Goal: Information Seeking & Learning: Check status

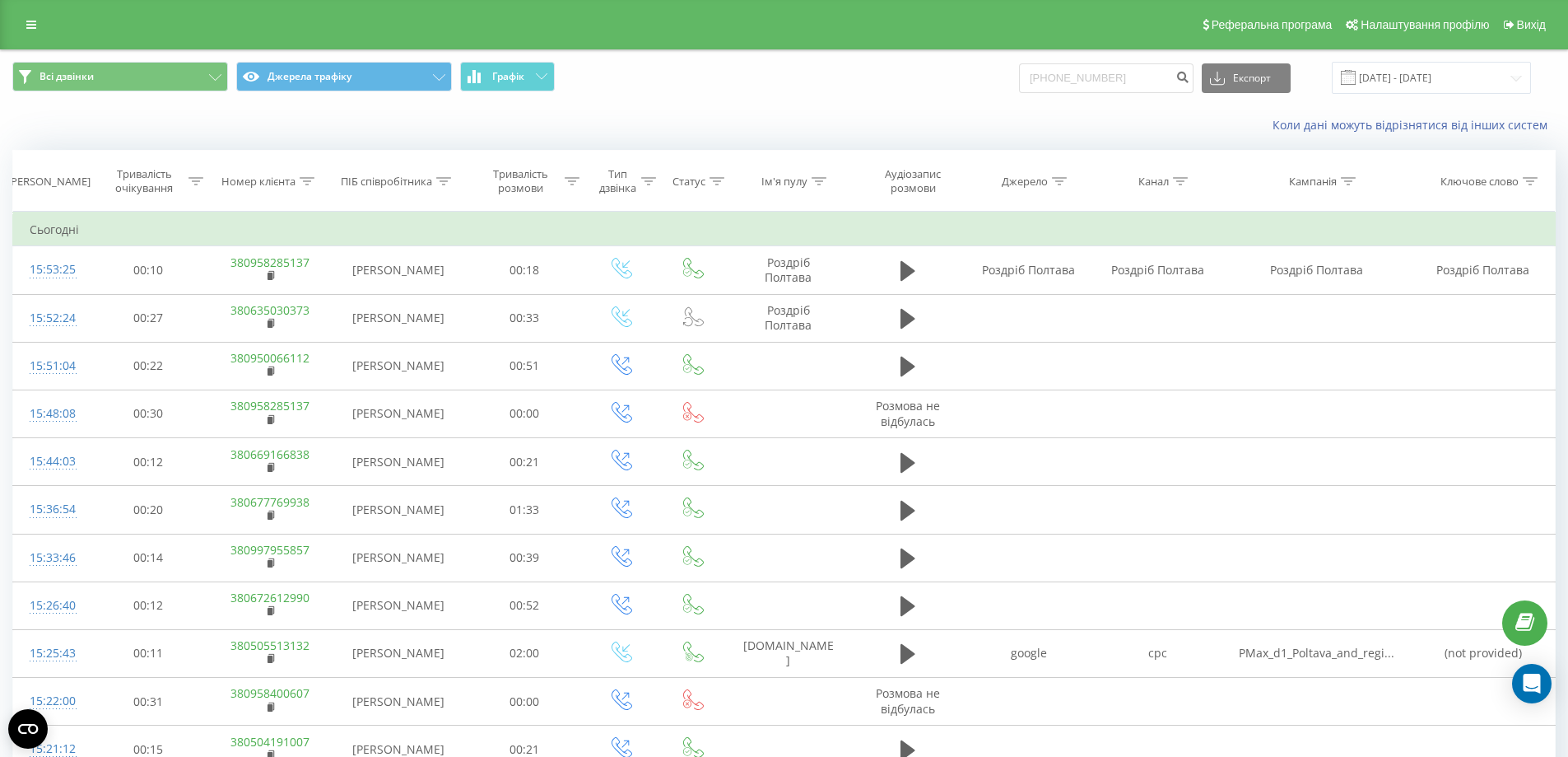
type input "+380667512173"
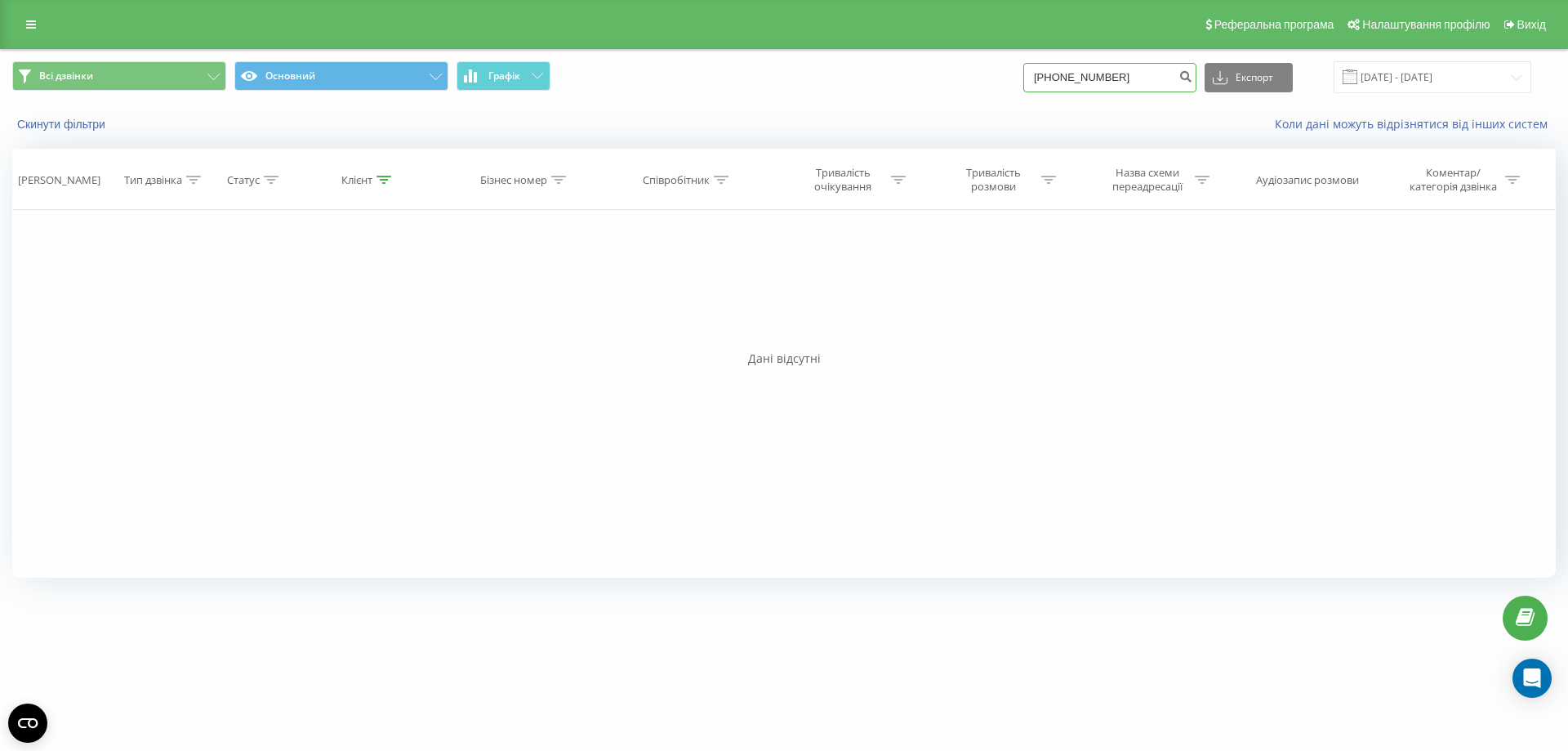
drag, startPoint x: 1140, startPoint y: 75, endPoint x: 1008, endPoint y: 75, distance: 132.0
click at [1008, 75] on div "Всі дзвінки Основний Графік +380667512173 Експорт .csv .xls .xlsx 19.06.2025 - …" at bounding box center [784, 77] width 1543 height 32
paste input
click at [1058, 75] on input "[PHONE_NUMBER]" at bounding box center [1110, 77] width 174 height 29
type input "380667512173"
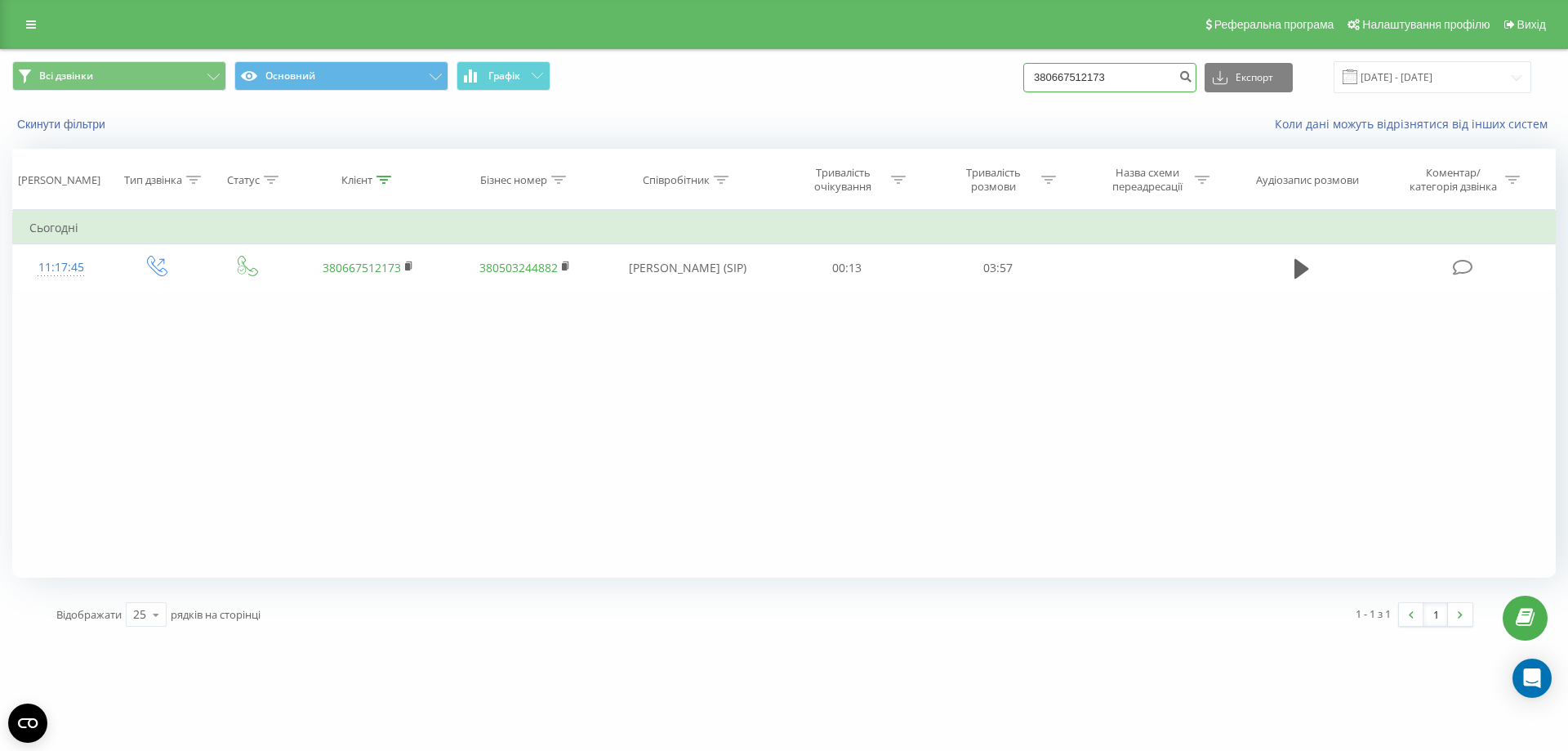
drag, startPoint x: 1132, startPoint y: 71, endPoint x: 991, endPoint y: 76, distance: 141.1
click at [991, 76] on div "Всі дзвінки Основний Графік 380667512173 Експорт .csv .xls .xlsx [DATE] - [DATE]" at bounding box center [784, 77] width 1543 height 32
